Goal: Information Seeking & Learning: Learn about a topic

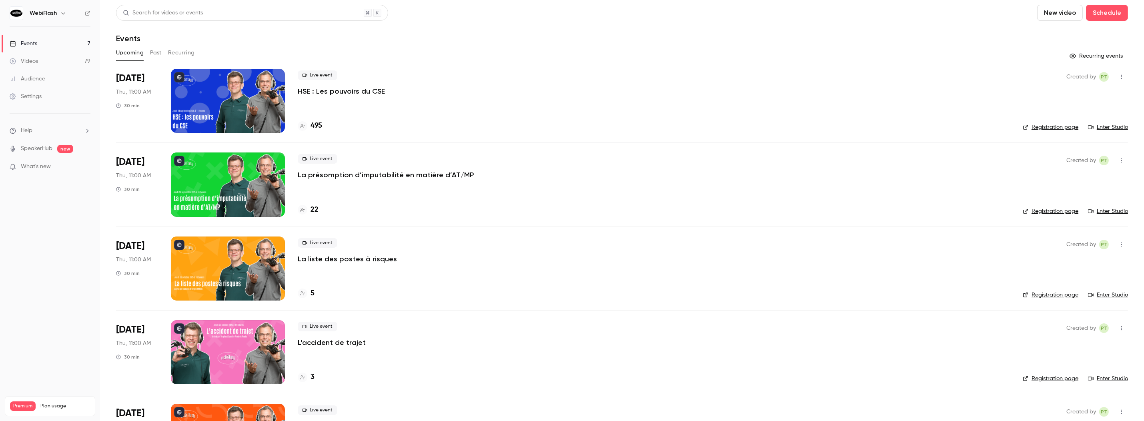
click at [155, 54] on button "Past" at bounding box center [156, 52] width 12 height 13
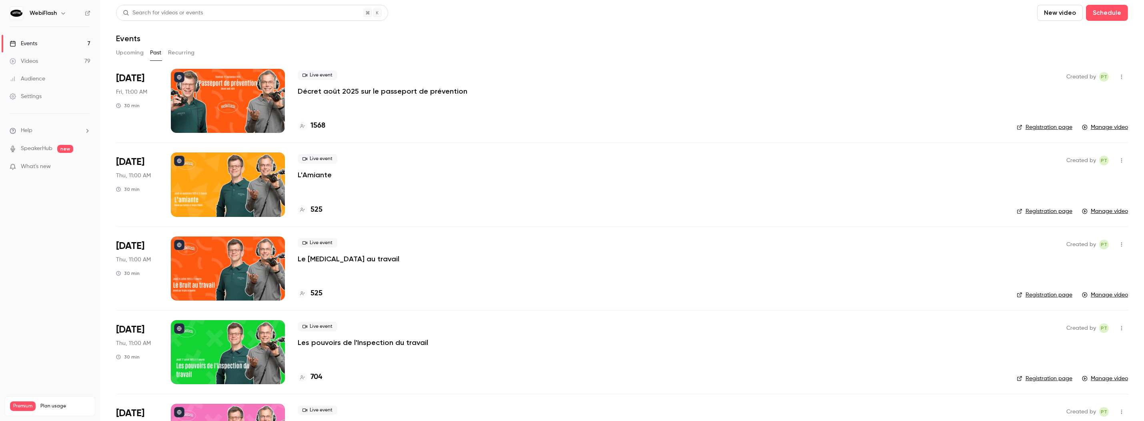
click at [345, 92] on p "Décret août 2025 sur le passeport de prévention" at bounding box center [383, 91] width 170 height 10
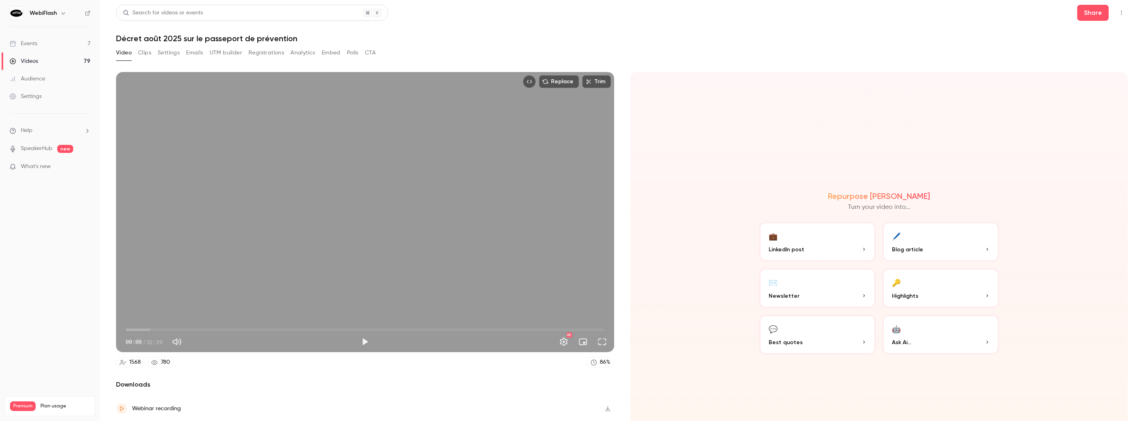
click at [274, 52] on button "Registrations" at bounding box center [266, 52] width 36 height 13
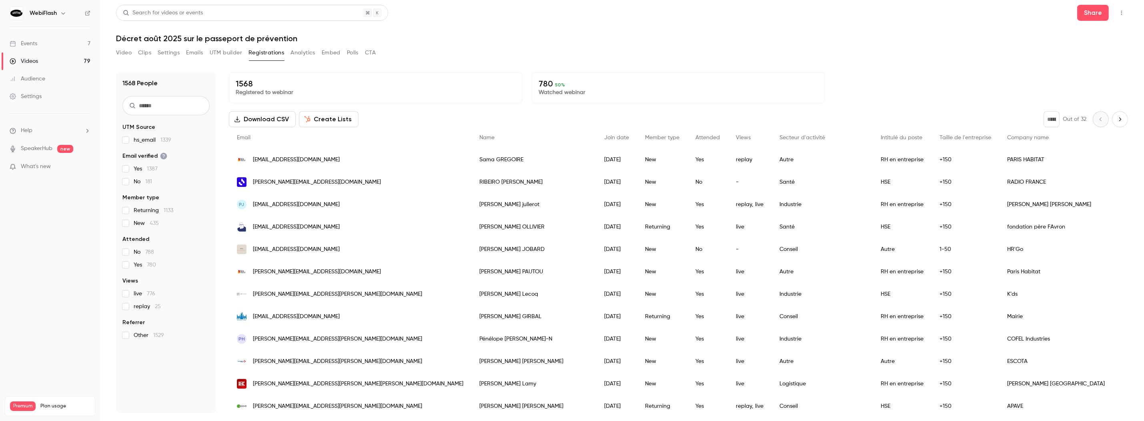
click at [300, 52] on button "Analytics" at bounding box center [302, 52] width 25 height 13
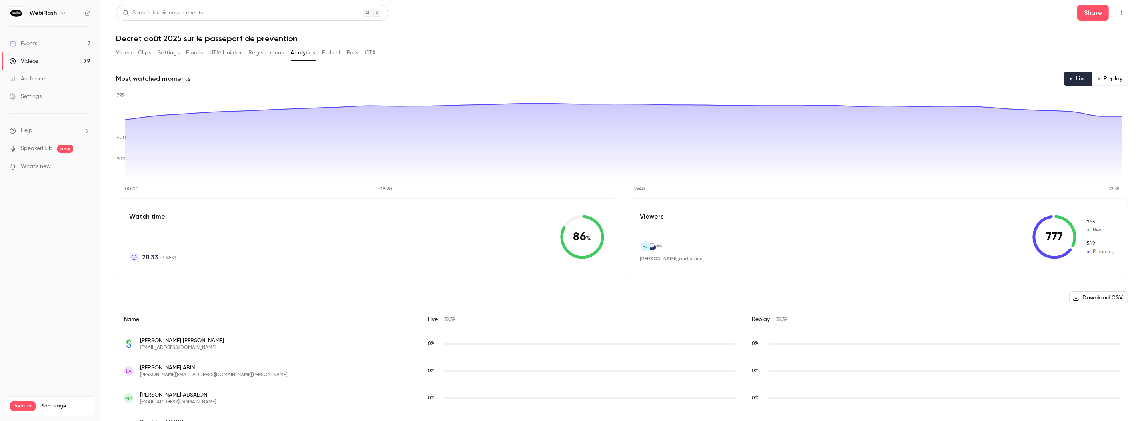
click at [1102, 82] on button "Replay" at bounding box center [1109, 79] width 36 height 14
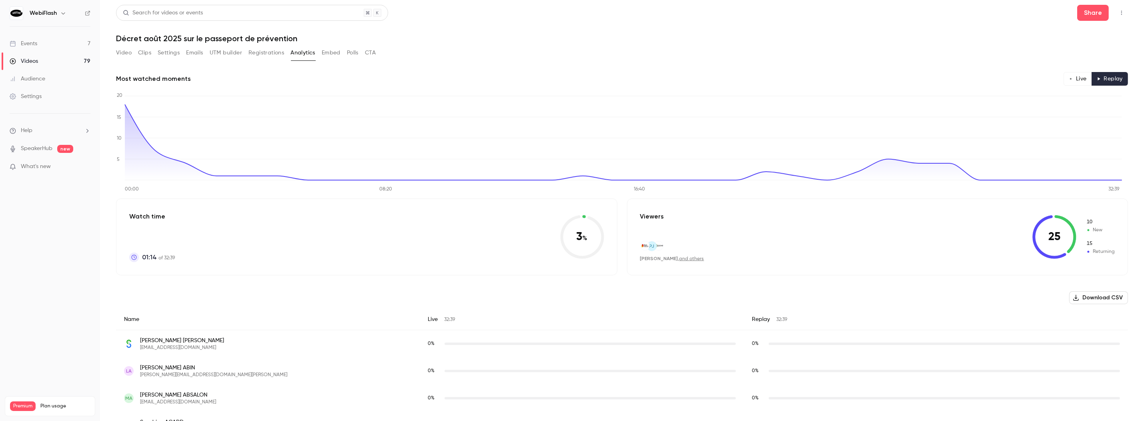
click at [1079, 80] on button "Live" at bounding box center [1077, 79] width 28 height 14
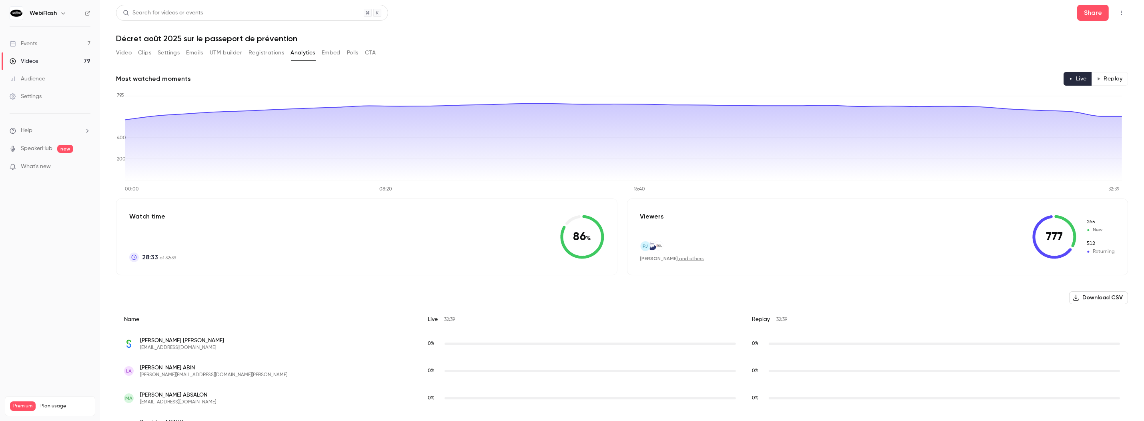
click at [126, 52] on button "Video" at bounding box center [124, 52] width 16 height 13
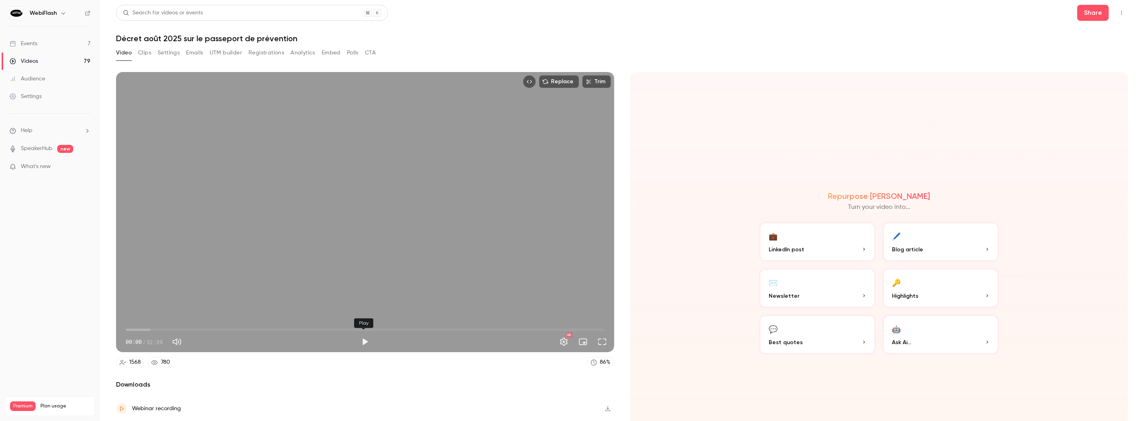
click at [365, 338] on button "Play" at bounding box center [365, 342] width 16 height 16
click at [268, 328] on span "09:17" at bounding box center [365, 329] width 479 height 13
click at [263, 328] on span "09:47" at bounding box center [365, 329] width 479 height 13
click at [517, 327] on span "13:19" at bounding box center [365, 329] width 479 height 13
click at [534, 326] on span "27:13" at bounding box center [365, 329] width 479 height 13
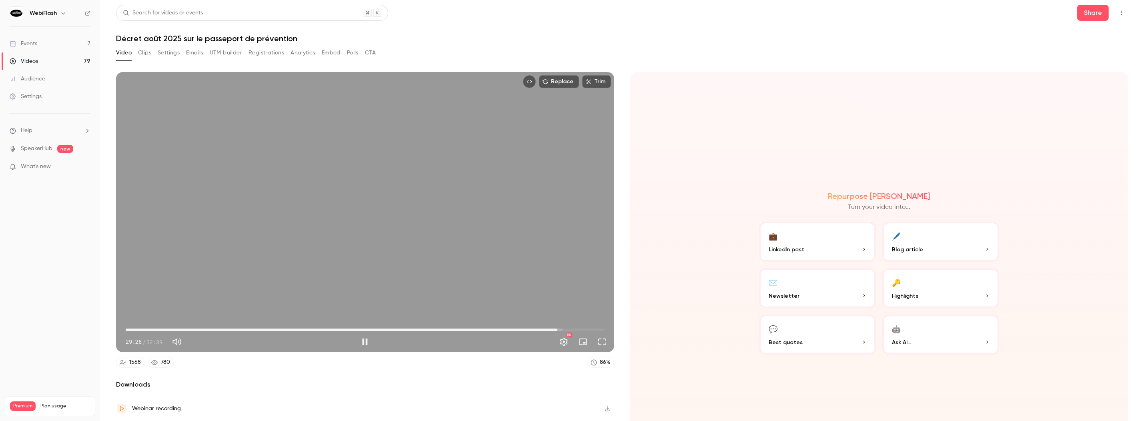
click at [554, 328] on span "29:26" at bounding box center [365, 329] width 479 height 13
click at [568, 327] on span "29:27" at bounding box center [365, 329] width 479 height 13
click at [585, 326] on span "30:25" at bounding box center [365, 329] width 479 height 13
click at [592, 326] on span "32:03" at bounding box center [365, 329] width 479 height 13
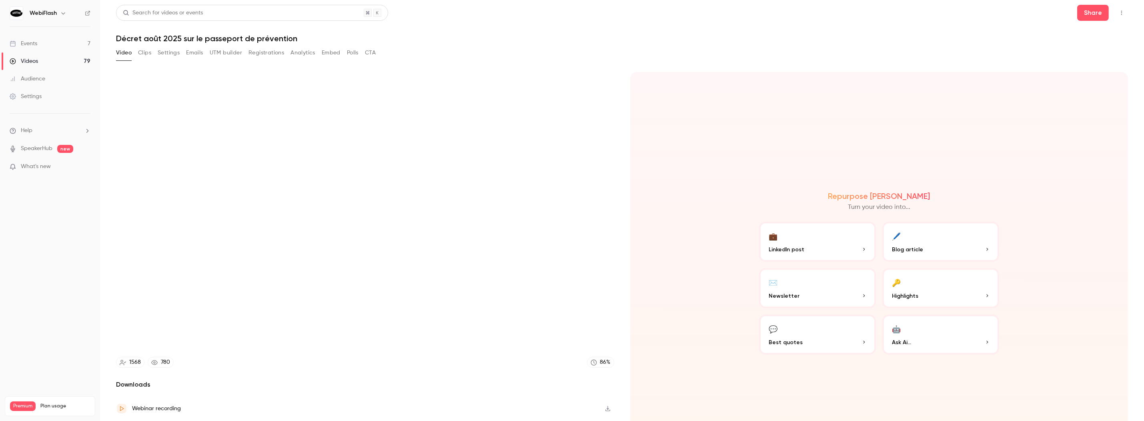
type input "******"
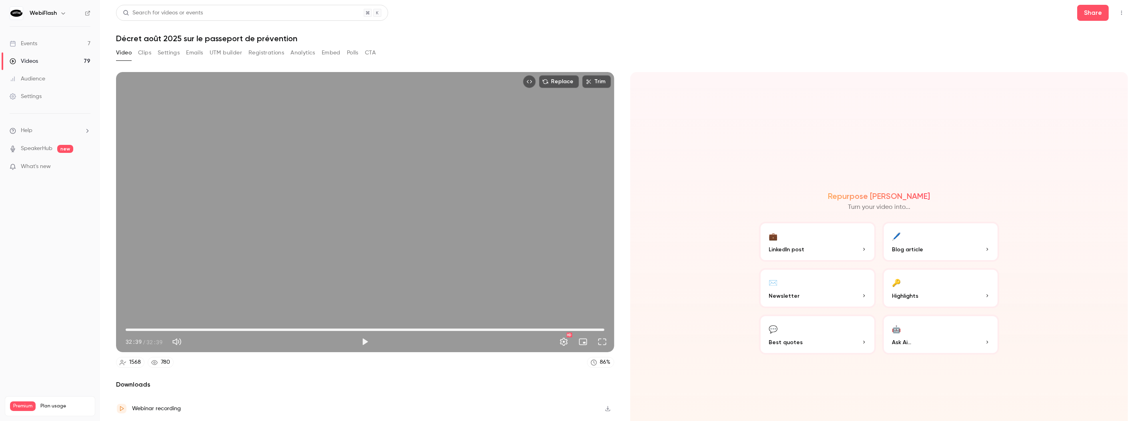
click at [299, 53] on button "Analytics" at bounding box center [302, 52] width 25 height 13
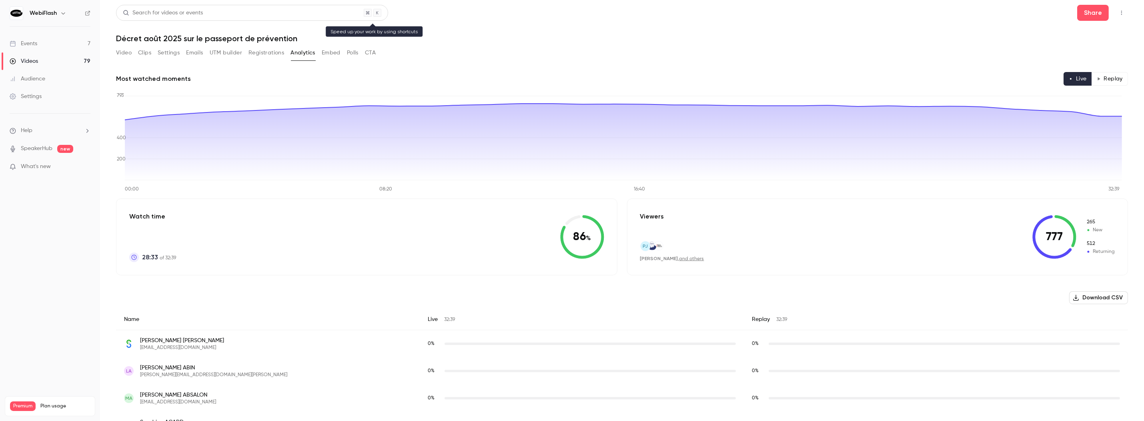
click at [180, 15] on div "Search for videos or events" at bounding box center [163, 13] width 80 height 8
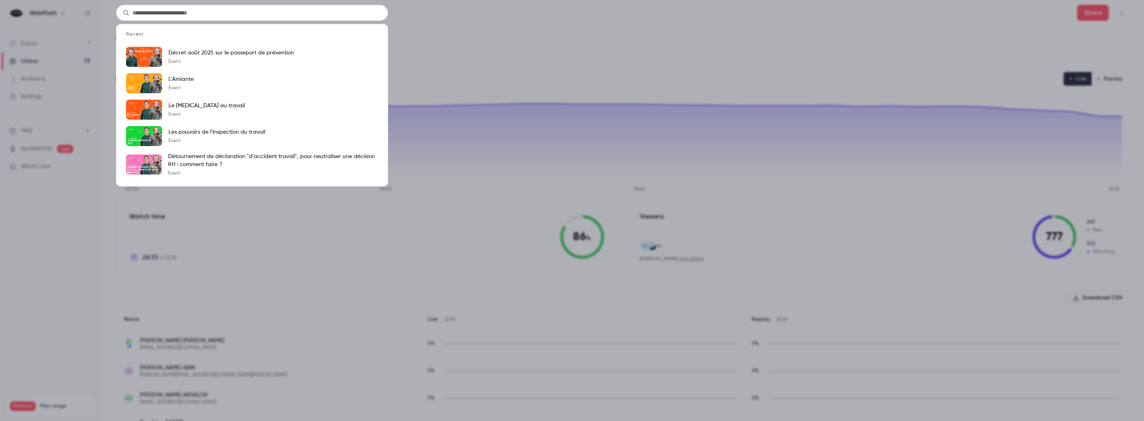
click at [453, 130] on div "Recent Décret août 2025 sur le passeport de prévention Event L'Amiante Event Le…" at bounding box center [572, 210] width 1144 height 421
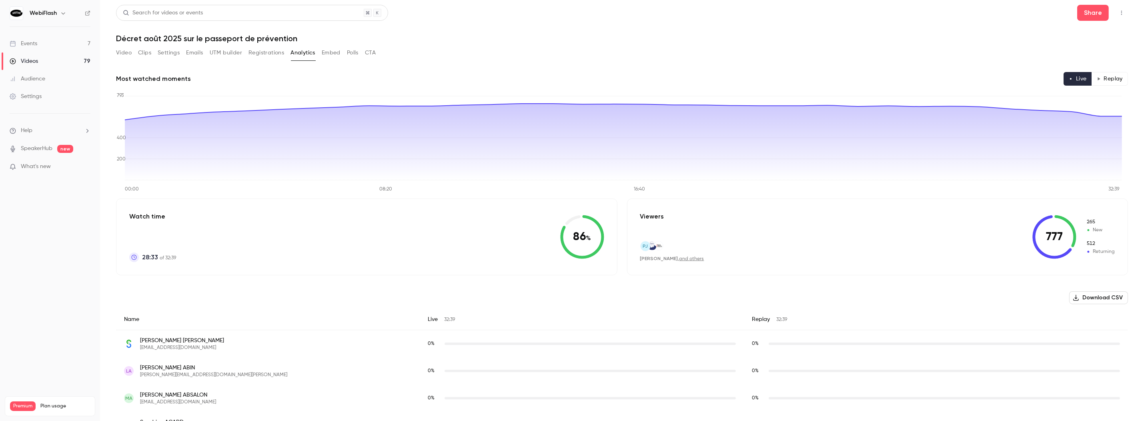
click at [178, 15] on div "Search for videos or events" at bounding box center [163, 13] width 80 height 8
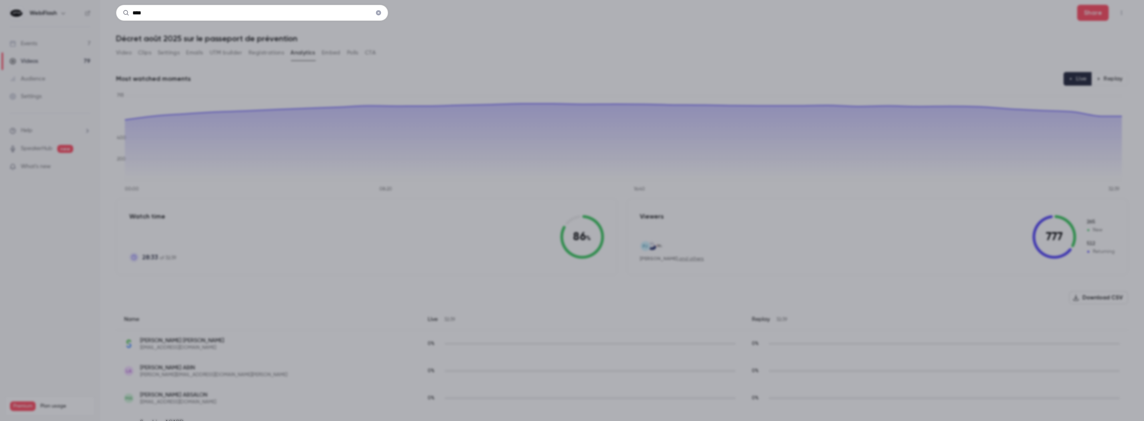
type input "****"
click at [449, 60] on div "****" at bounding box center [572, 210] width 1144 height 421
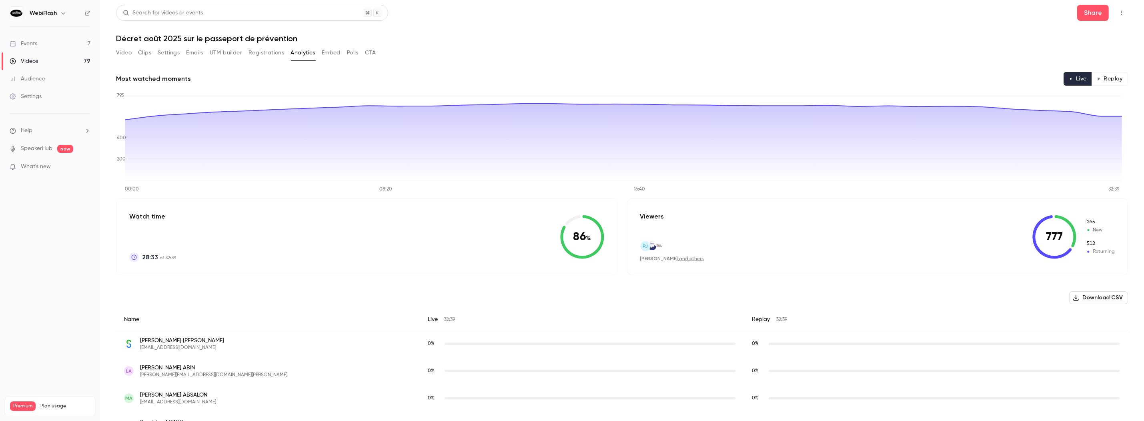
click at [262, 52] on button "Registrations" at bounding box center [266, 52] width 36 height 13
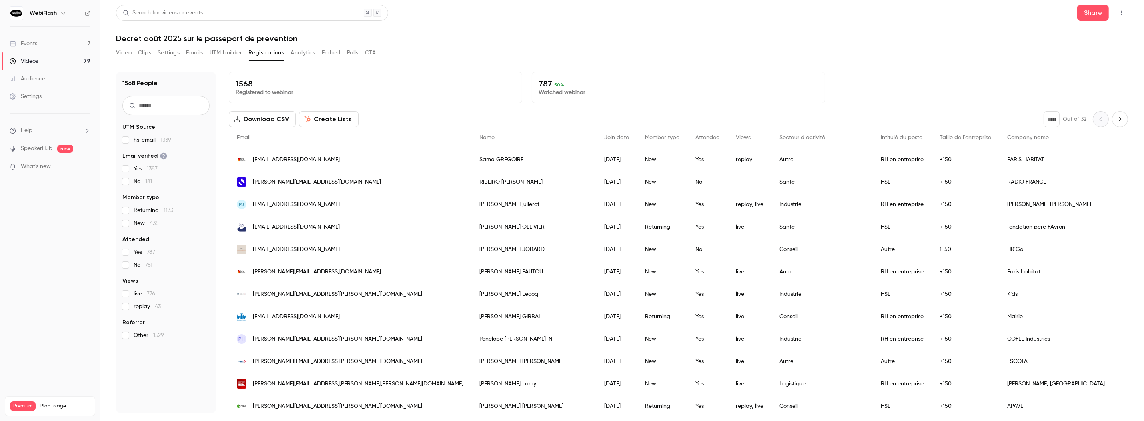
click at [159, 108] on input "text" at bounding box center [165, 105] width 87 height 19
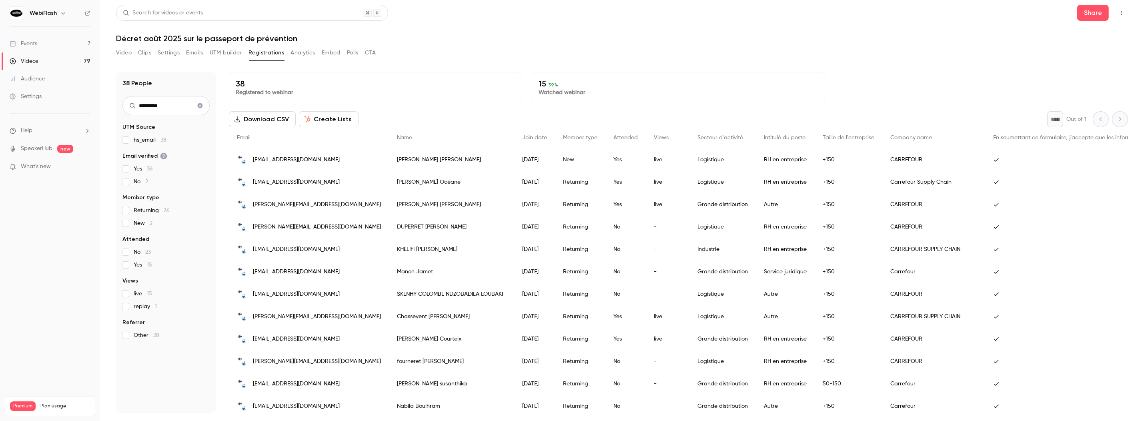
type input "*********"
click at [302, 54] on button "Analytics" at bounding box center [302, 52] width 25 height 13
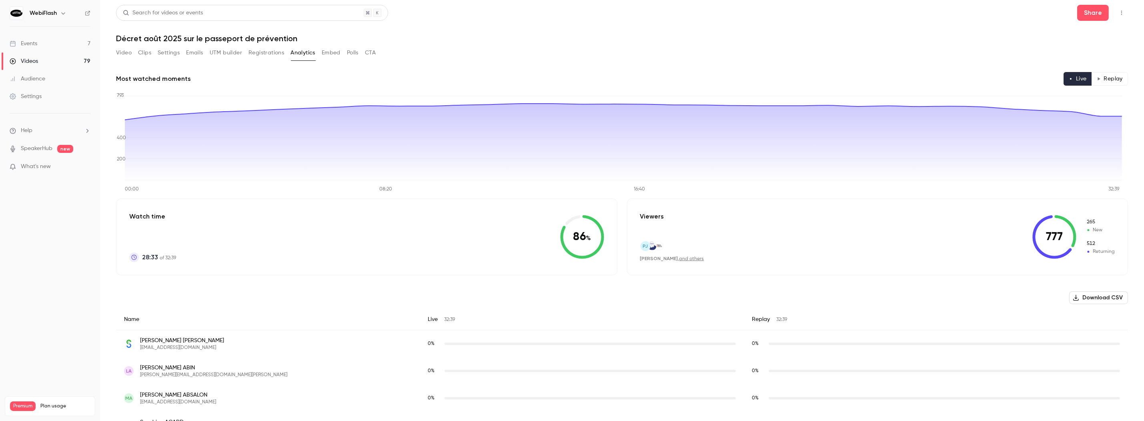
click at [1098, 75] on button "Replay" at bounding box center [1109, 79] width 36 height 14
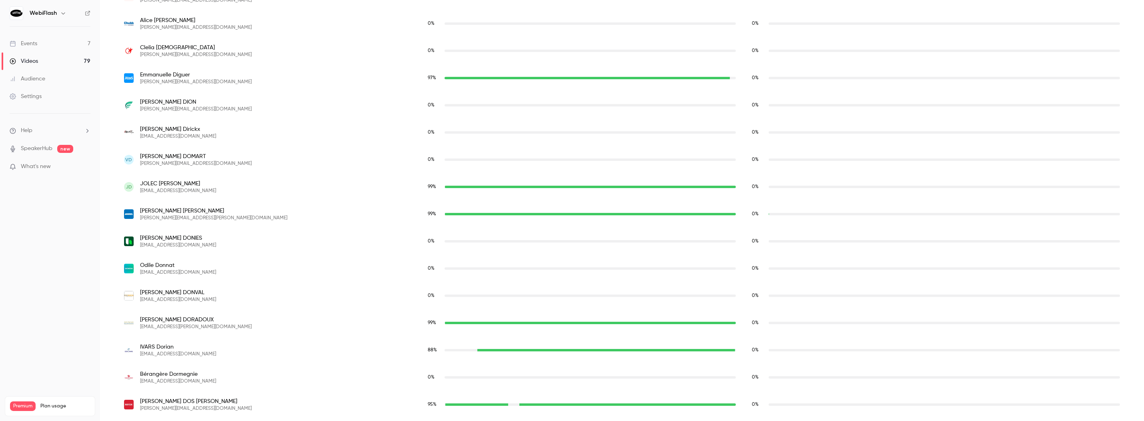
scroll to position [13560, 0]
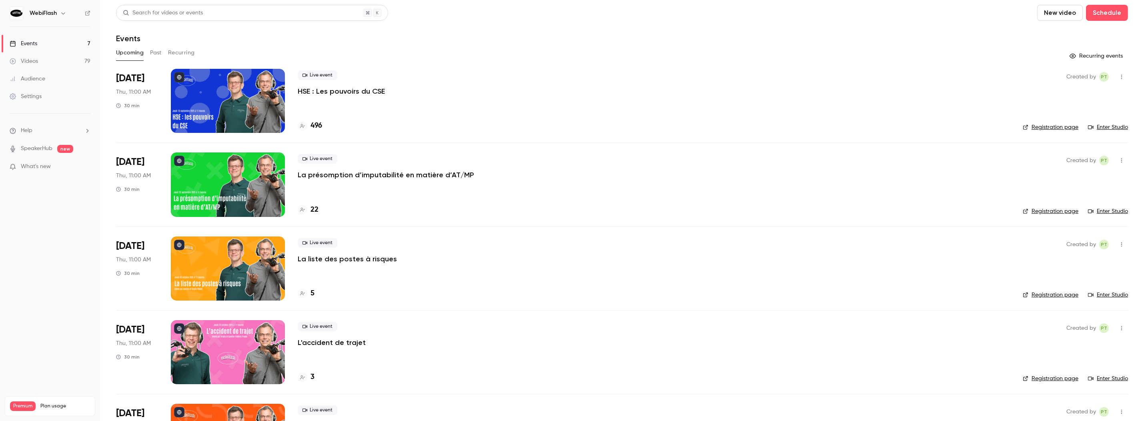
click at [27, 45] on div "Events" at bounding box center [24, 44] width 28 height 8
